Goal: Use online tool/utility: Utilize a website feature to perform a specific function

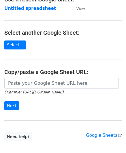
scroll to position [58, 0]
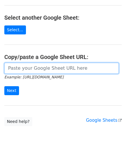
click at [17, 67] on input "url" at bounding box center [61, 68] width 115 height 11
paste input "https://docs.google.com/spreadsheets/d/1LAYeREfiDq40fOaPJe2N3DFNw78kEMx72rb2R1F…"
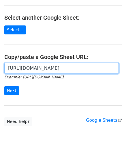
scroll to position [0, 125]
type input "https://docs.google.com/spreadsheets/d/1LAYeREfiDq40fOaPJe2N3DFNw78kEMx72rb2R1F…"
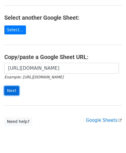
click at [10, 89] on input "Next" at bounding box center [11, 90] width 15 height 9
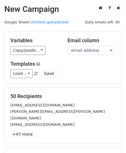
scroll to position [70, 0]
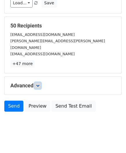
click at [40, 82] on link at bounding box center [38, 85] width 6 height 6
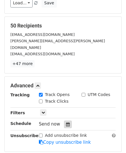
click at [67, 120] on div at bounding box center [68, 124] width 8 height 8
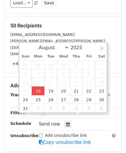
type input "[DATE] 12:00"
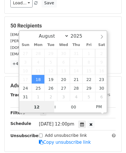
paste input "Hour"
type input "2"
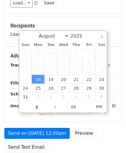
type input "[DATE] 14:00"
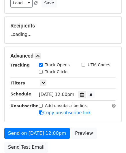
scroll to position [103, 0]
